Goal: Download file/media

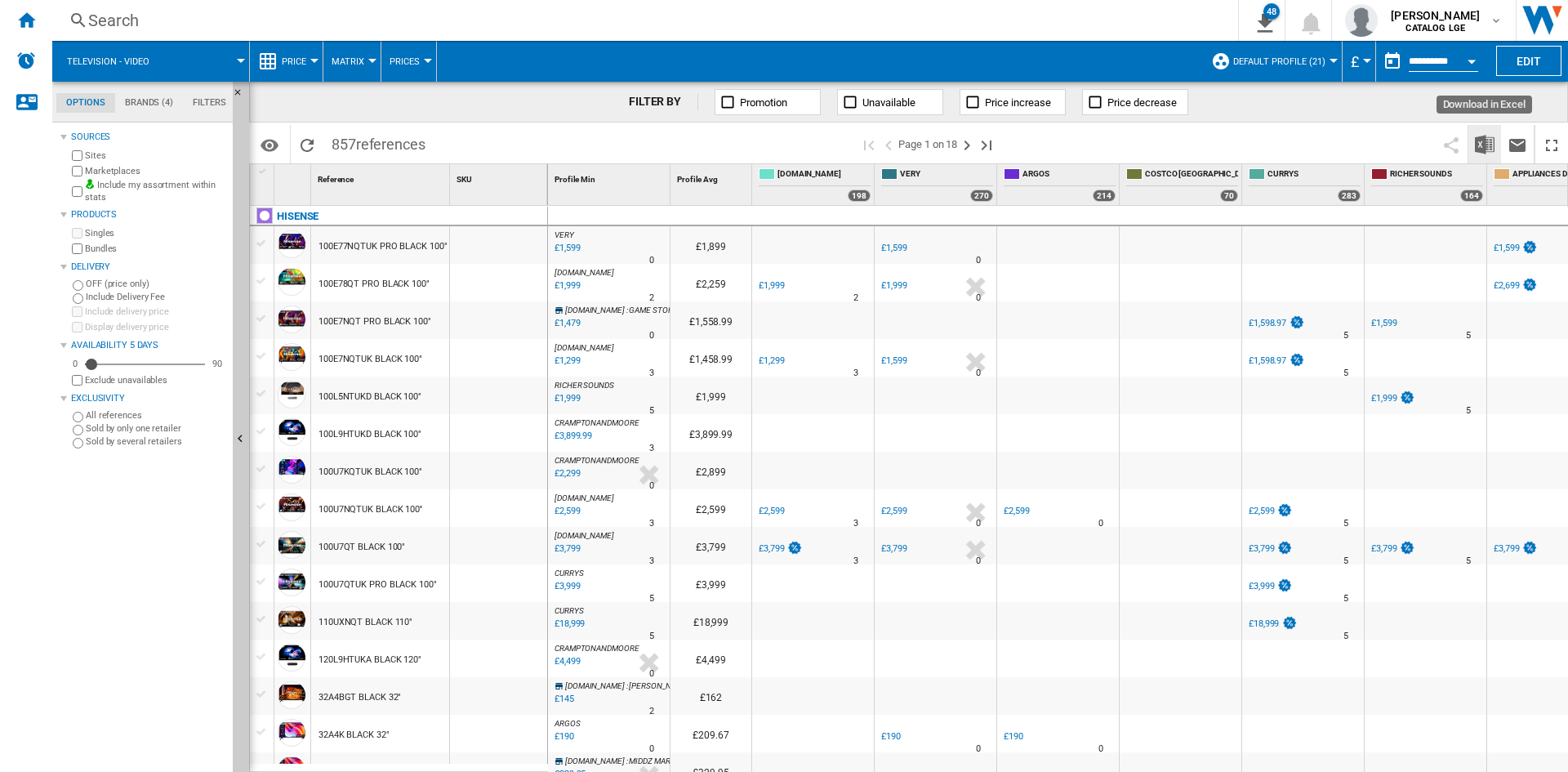
click at [1478, 147] on img "Download in Excel" at bounding box center [1484, 144] width 19 height 19
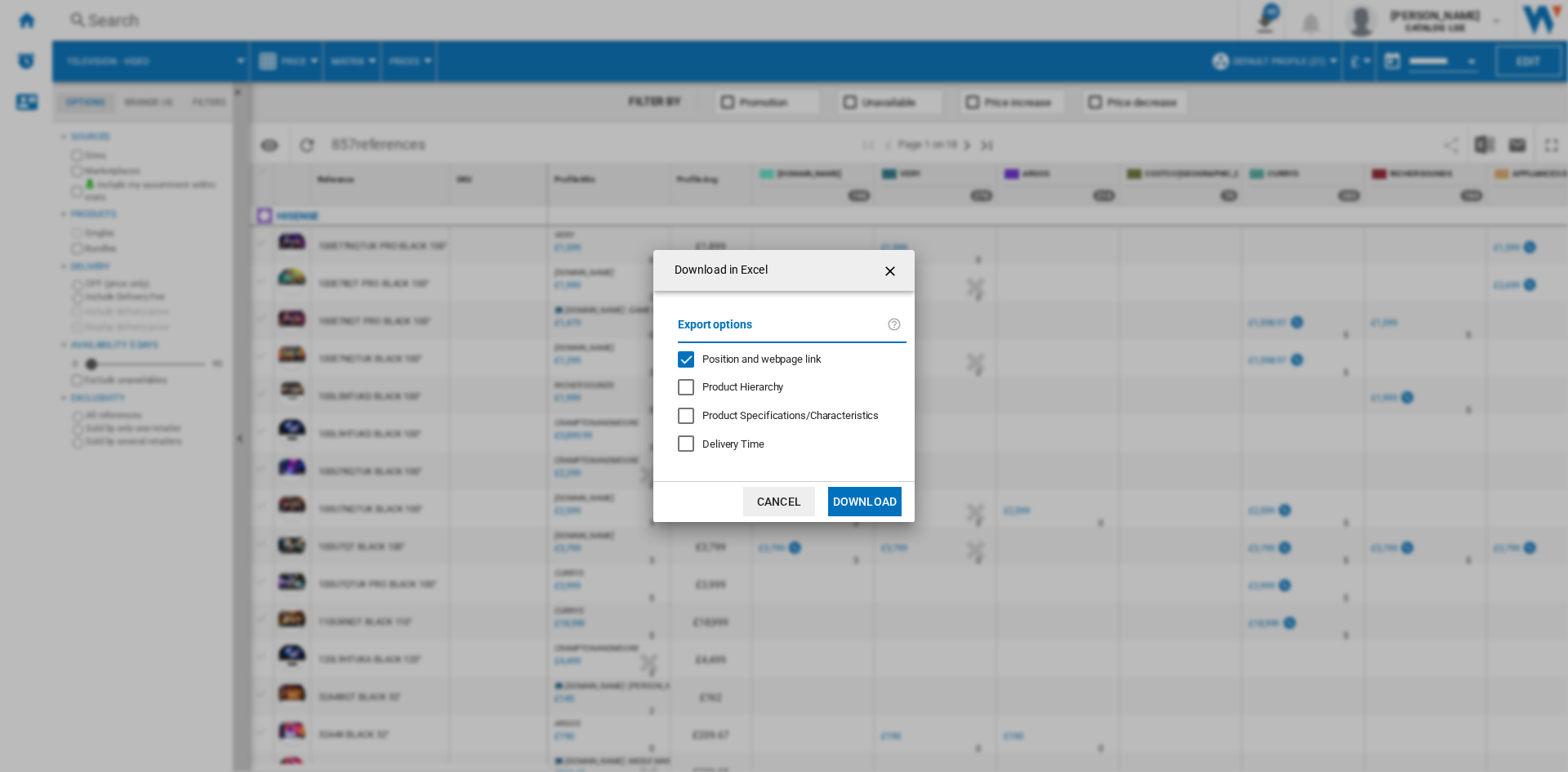
click at [753, 371] on div "Export options Position and webpage link Product Hierarchy Product Specificatio…" at bounding box center [792, 386] width 245 height 158
click at [781, 345] on div "Export options Position and webpage link Product Hierarchy Product Specificatio…" at bounding box center [792, 386] width 245 height 158
click at [771, 361] on span "Position and webpage link" at bounding box center [762, 358] width 119 height 12
click at [869, 500] on button "Download" at bounding box center [865, 501] width 73 height 29
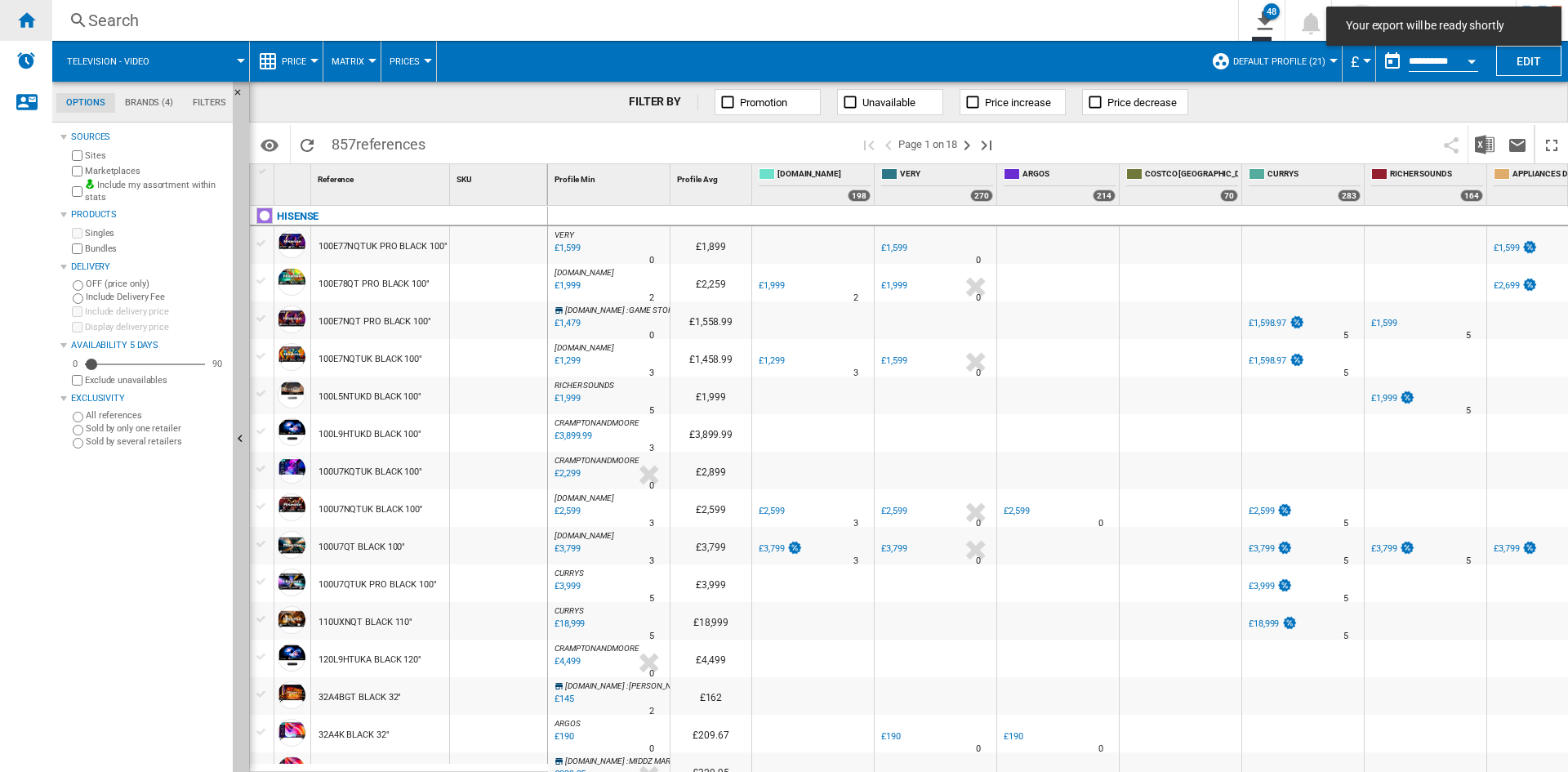
click at [28, 33] on div "Home" at bounding box center [26, 20] width 52 height 40
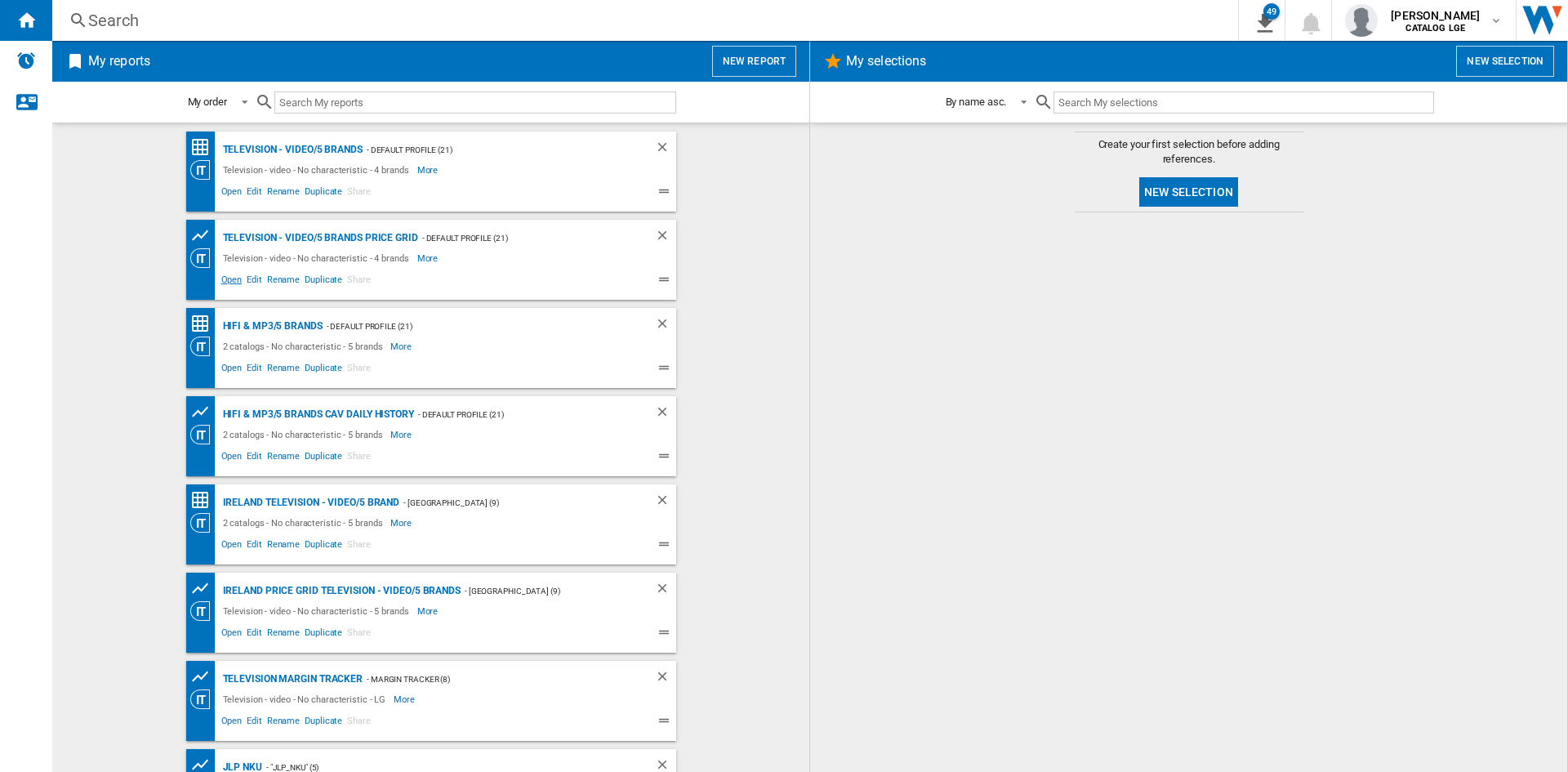
click at [223, 276] on span "Open" at bounding box center [231, 281] width 26 height 19
